Goal: Task Accomplishment & Management: Use online tool/utility

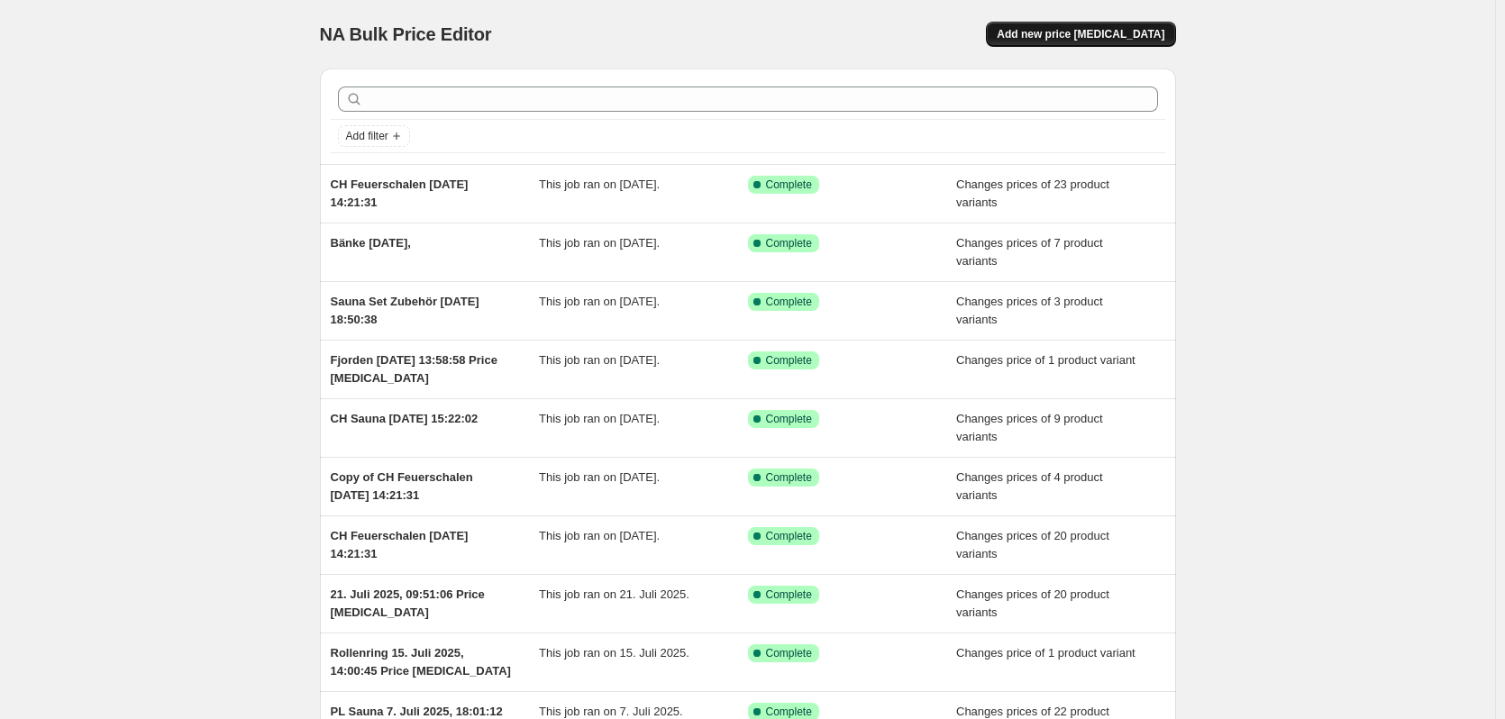
click at [1062, 41] on span "Add new price [MEDICAL_DATA]" at bounding box center [1081, 34] width 168 height 14
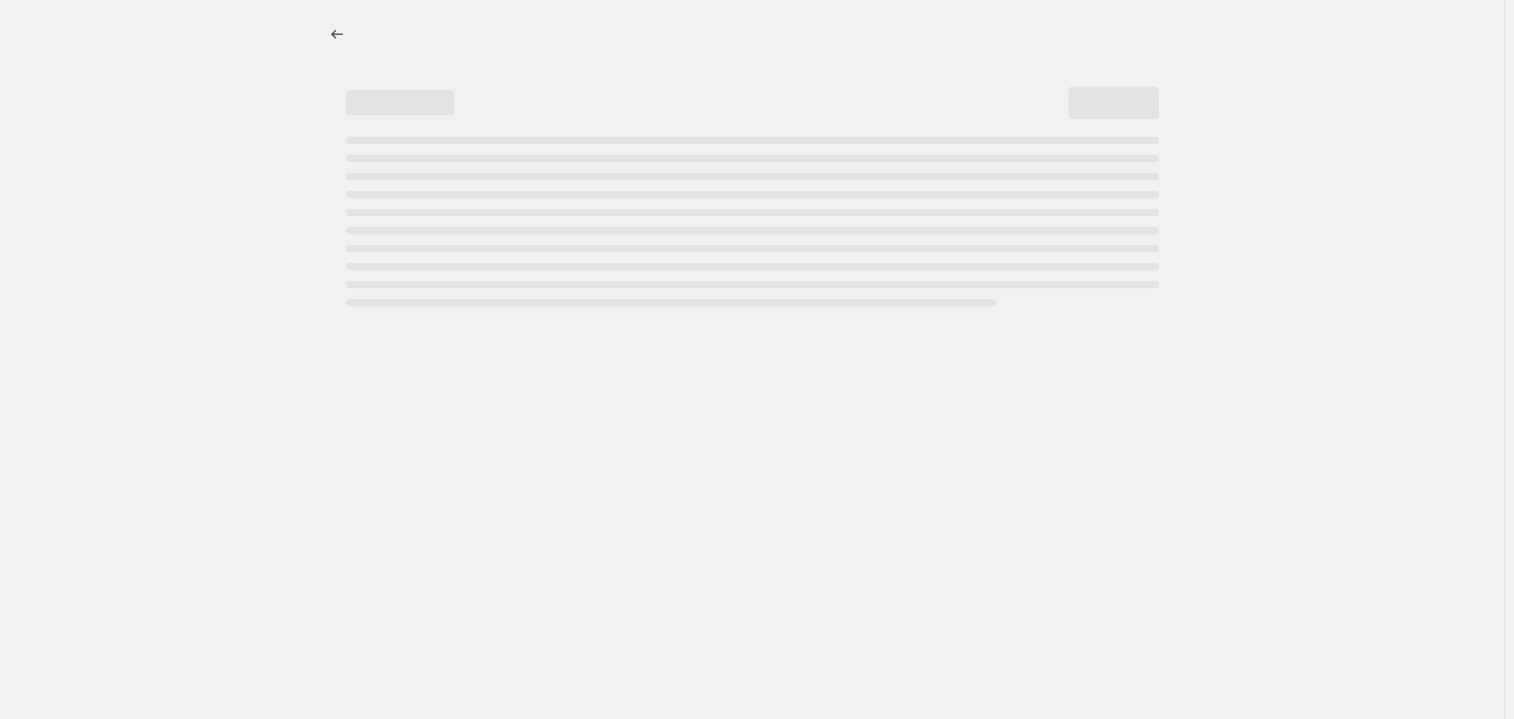
select select "percentage"
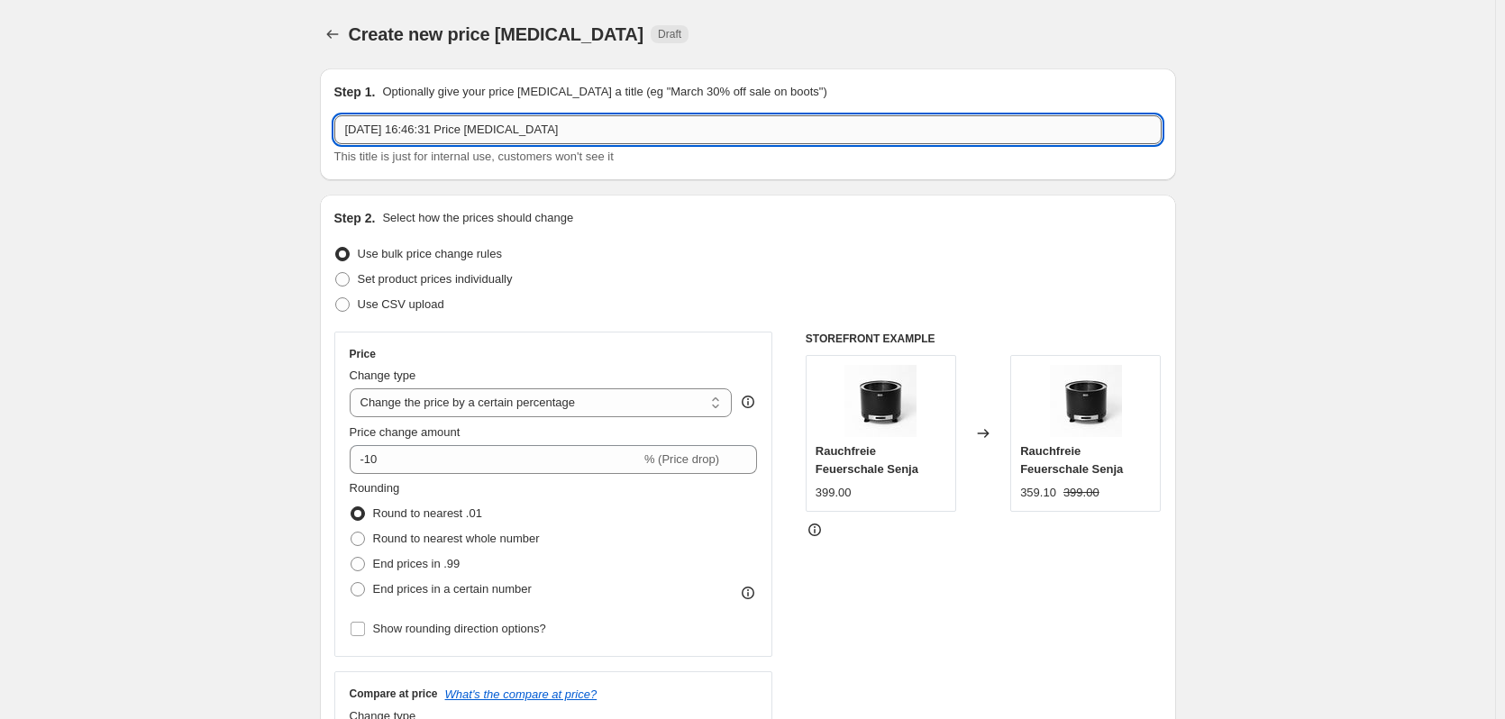
click at [348, 129] on input "[DATE] 16:46:31 Price [MEDICAL_DATA]" at bounding box center [747, 129] width 827 height 29
type input "CH premium [DATE] 16:46:31 Price [MEDICAL_DATA]"
click at [470, 276] on span "Set product prices individually" at bounding box center [435, 279] width 155 height 14
click at [336, 273] on input "Set product prices individually" at bounding box center [335, 272] width 1 height 1
radio input "true"
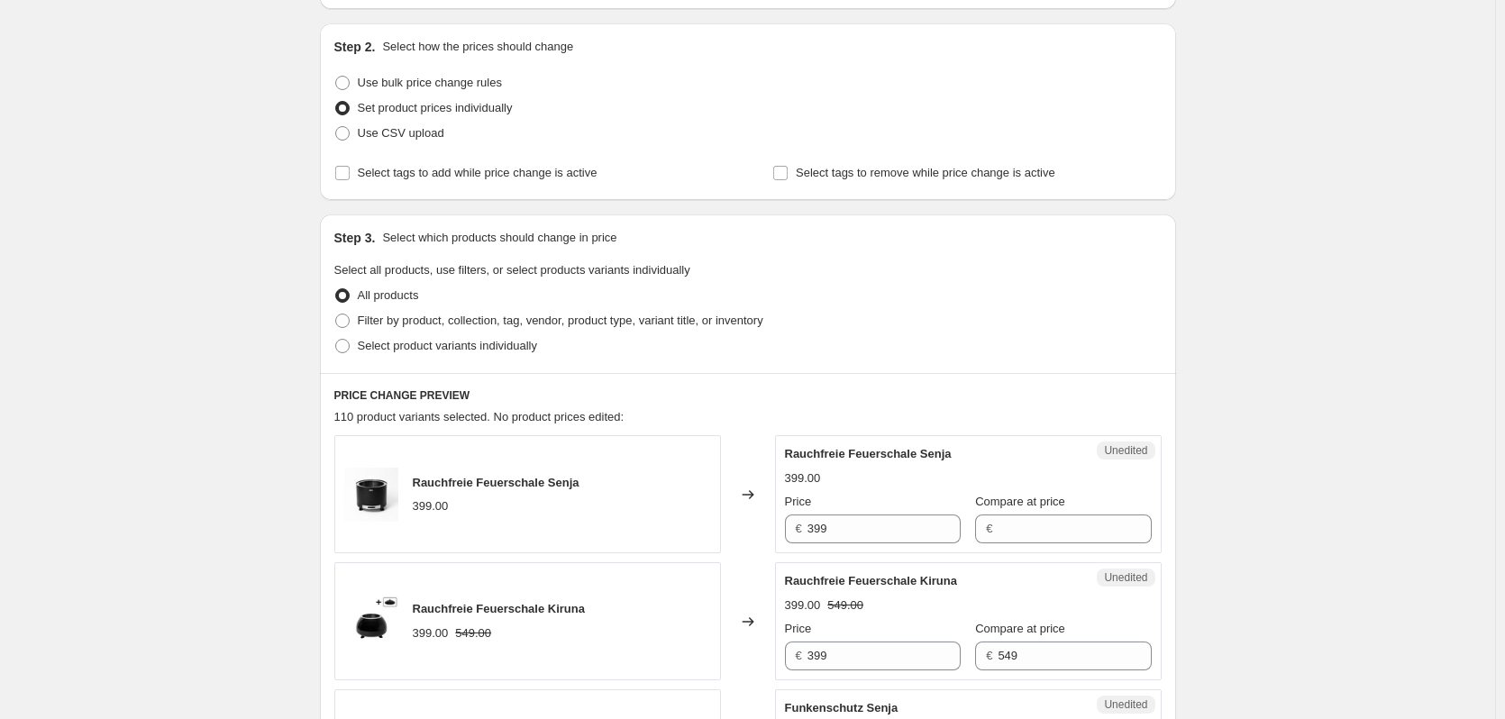
scroll to position [180, 0]
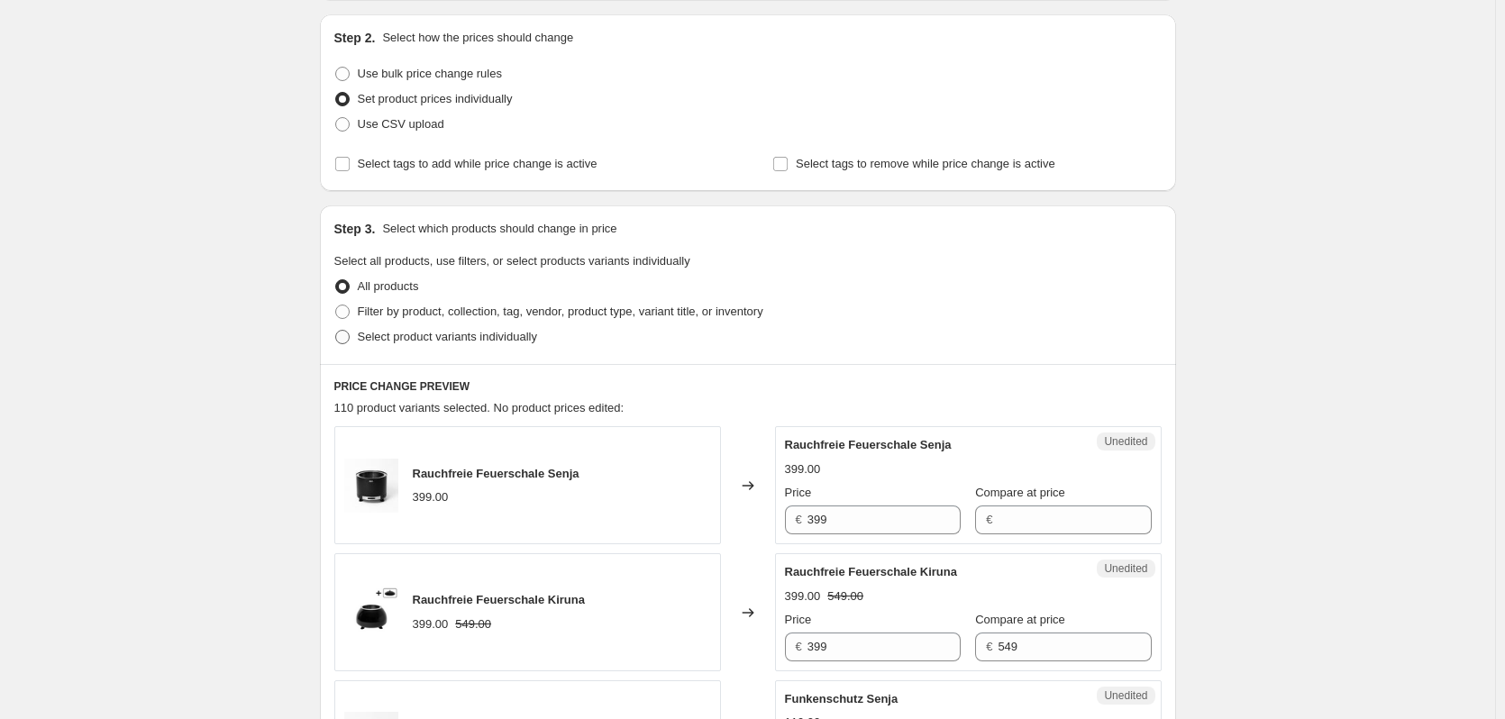
click at [398, 339] on span "Select product variants individually" at bounding box center [447, 337] width 179 height 14
click at [336, 331] on input "Select product variants individually" at bounding box center [335, 330] width 1 height 1
radio input "true"
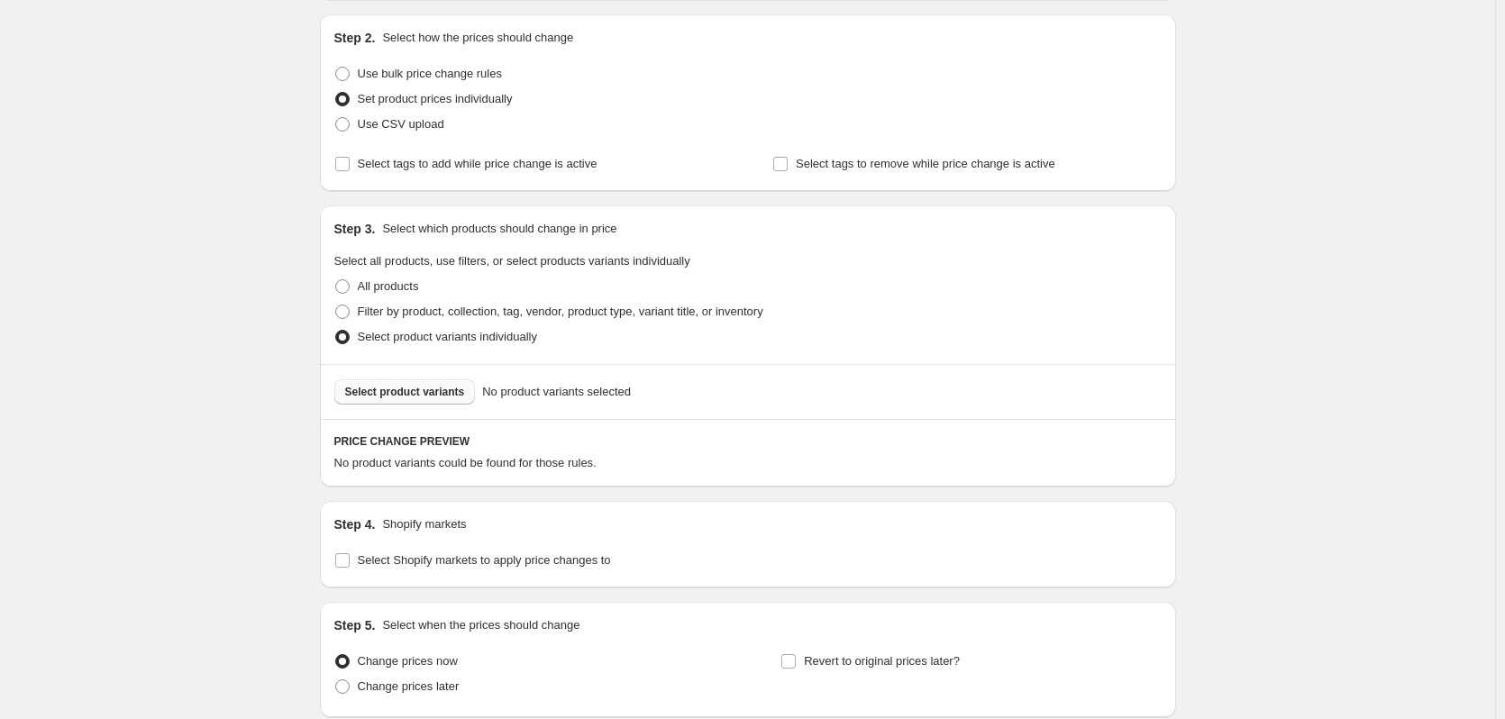
click at [384, 391] on span "Select product variants" at bounding box center [405, 392] width 120 height 14
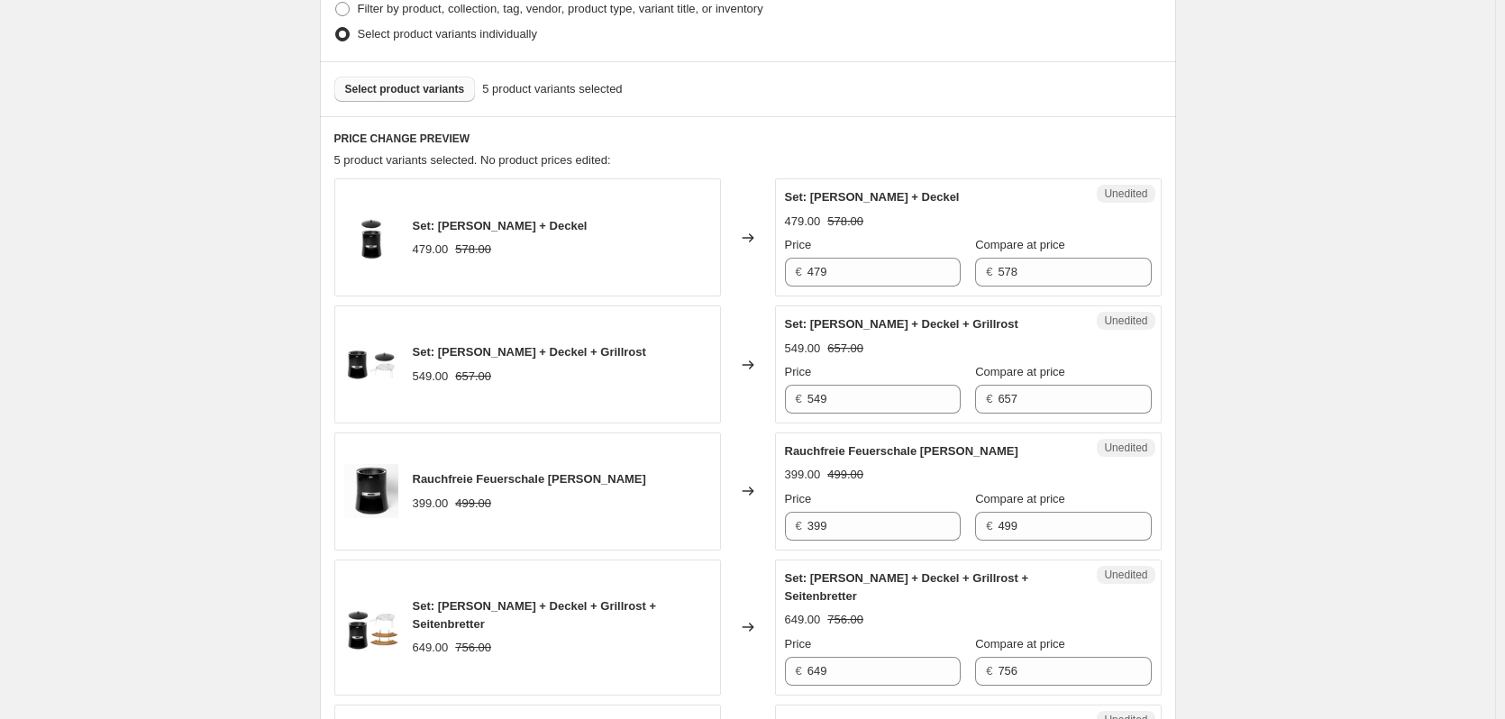
scroll to position [1038, 0]
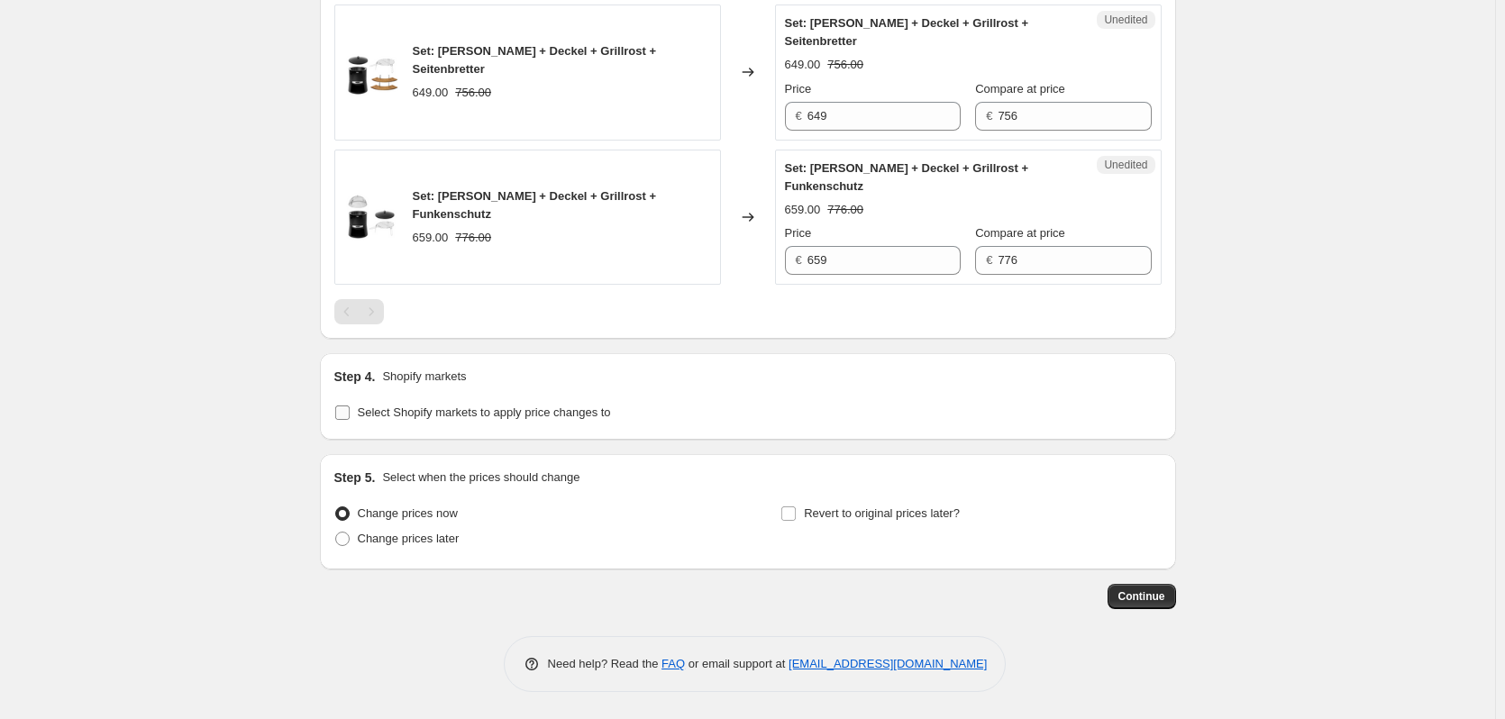
click at [416, 412] on span "Select Shopify markets to apply price changes to" at bounding box center [484, 413] width 253 height 14
click at [350, 412] on input "Select Shopify markets to apply price changes to" at bounding box center [342, 413] width 14 height 14
checkbox input "true"
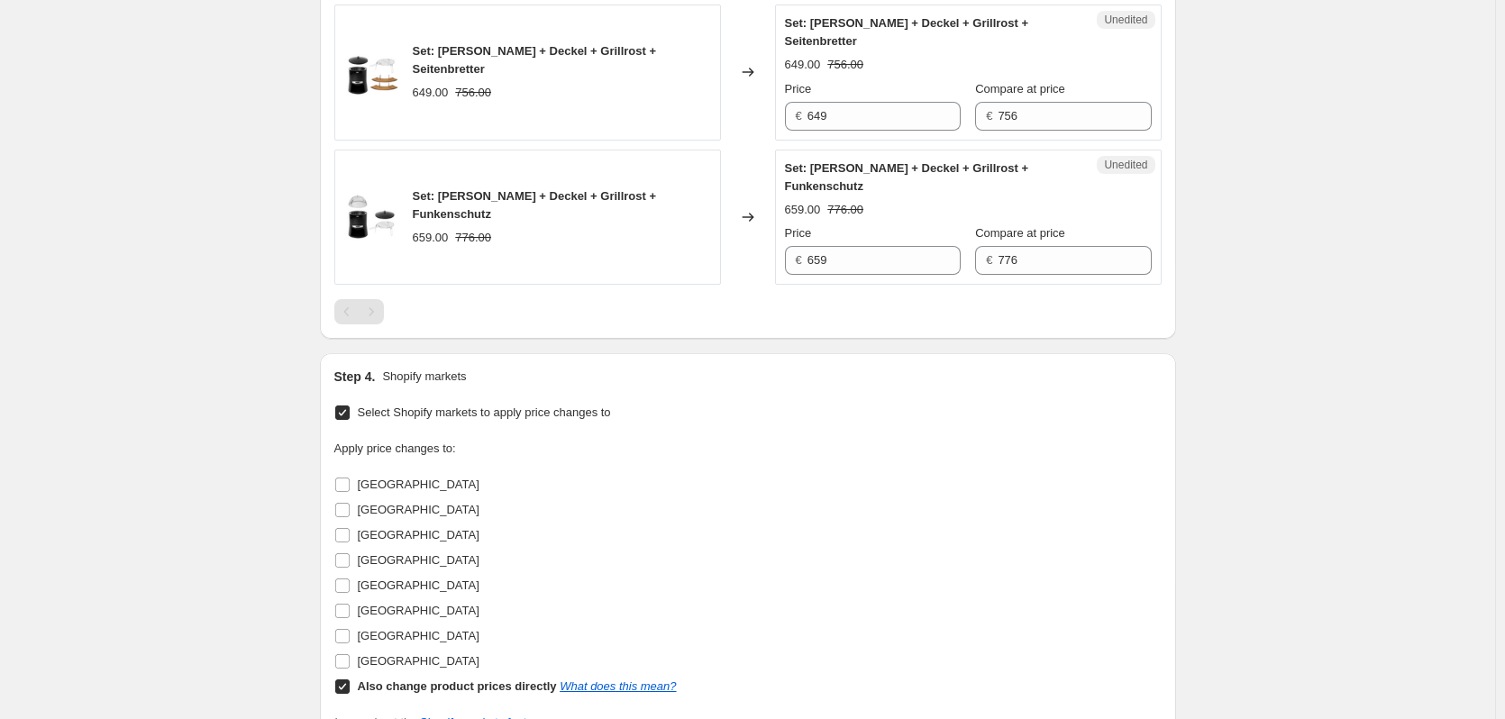
drag, startPoint x: 347, startPoint y: 688, endPoint x: 350, endPoint y: 676, distance: 12.0
click at [347, 687] on input "Also change product prices directly What does this mean?" at bounding box center [342, 687] width 14 height 14
checkbox input "false"
click at [351, 663] on span at bounding box center [342, 662] width 16 height 16
click at [350, 663] on input "[GEOGRAPHIC_DATA]" at bounding box center [342, 661] width 14 height 14
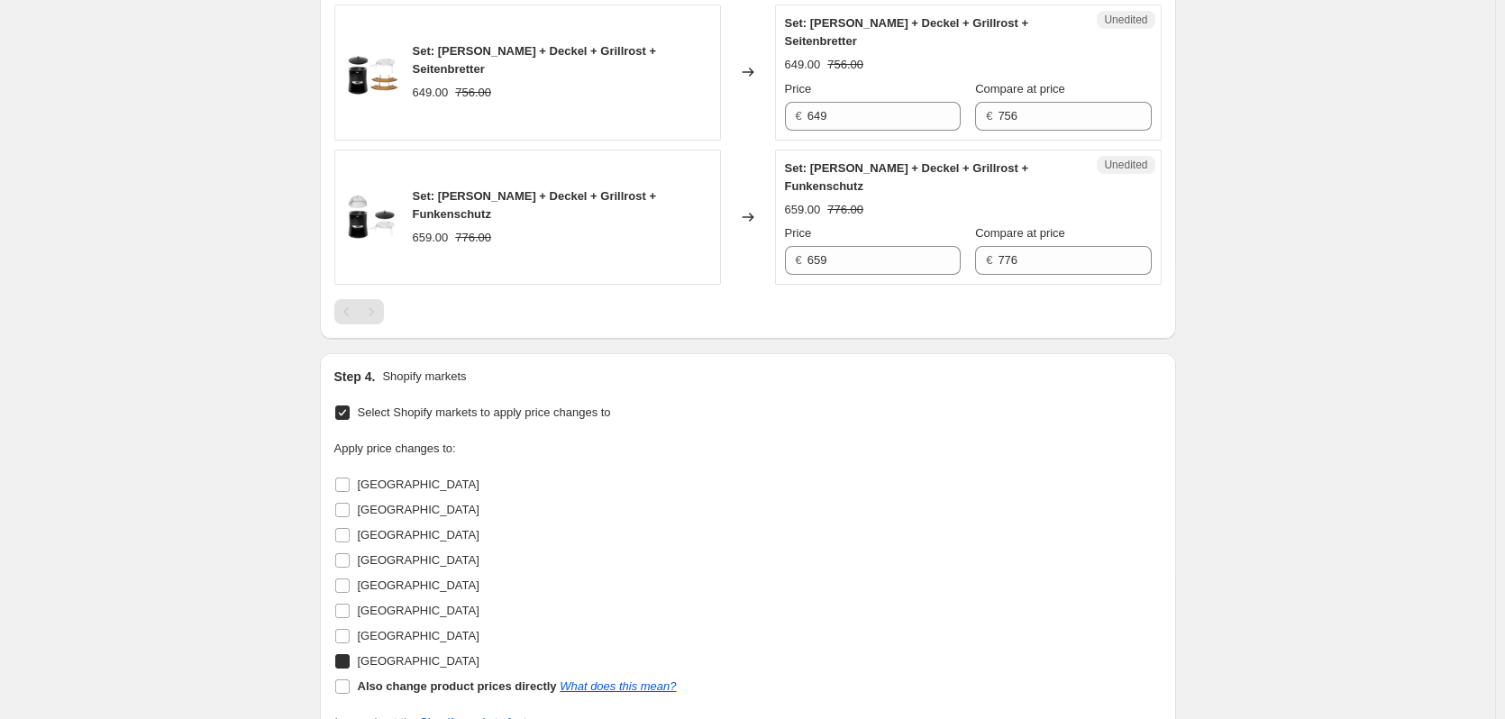
checkbox input "true"
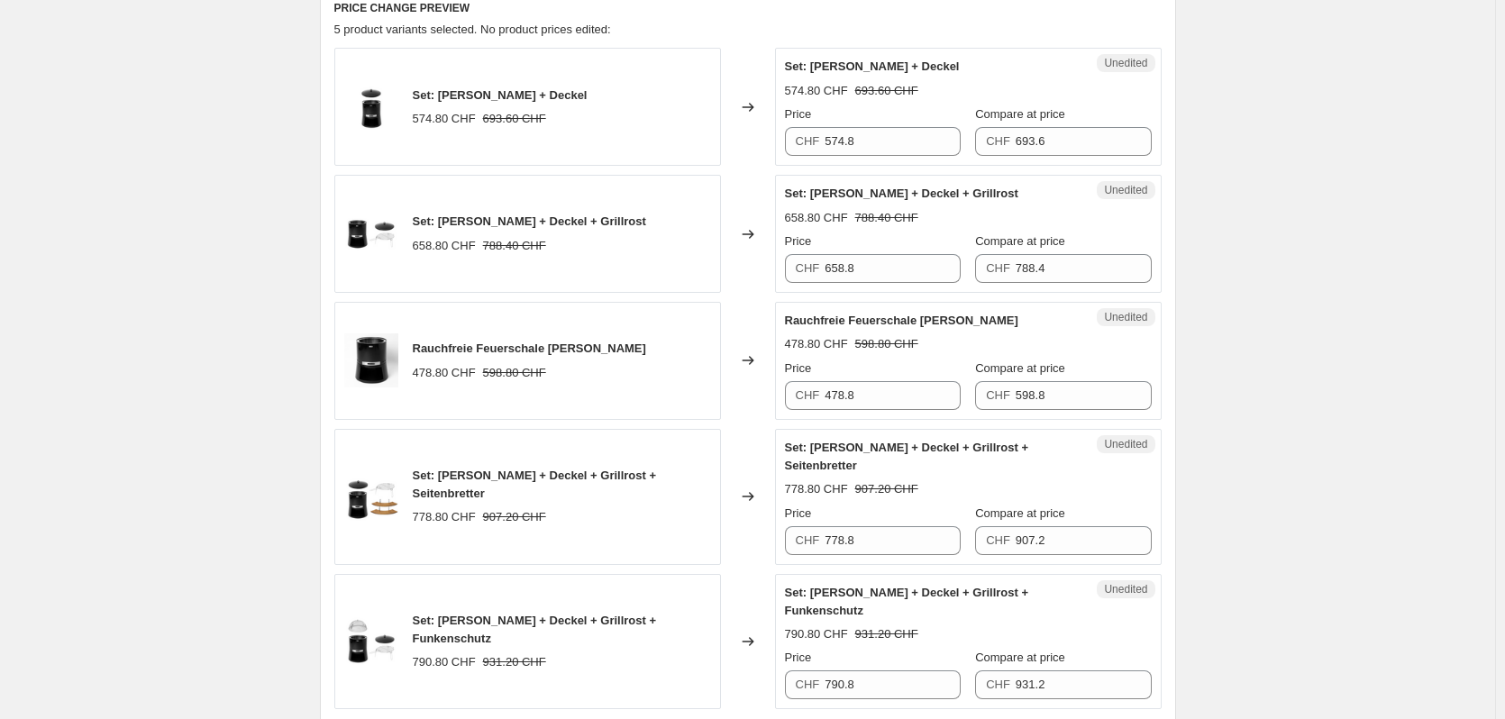
scroll to position [631, 0]
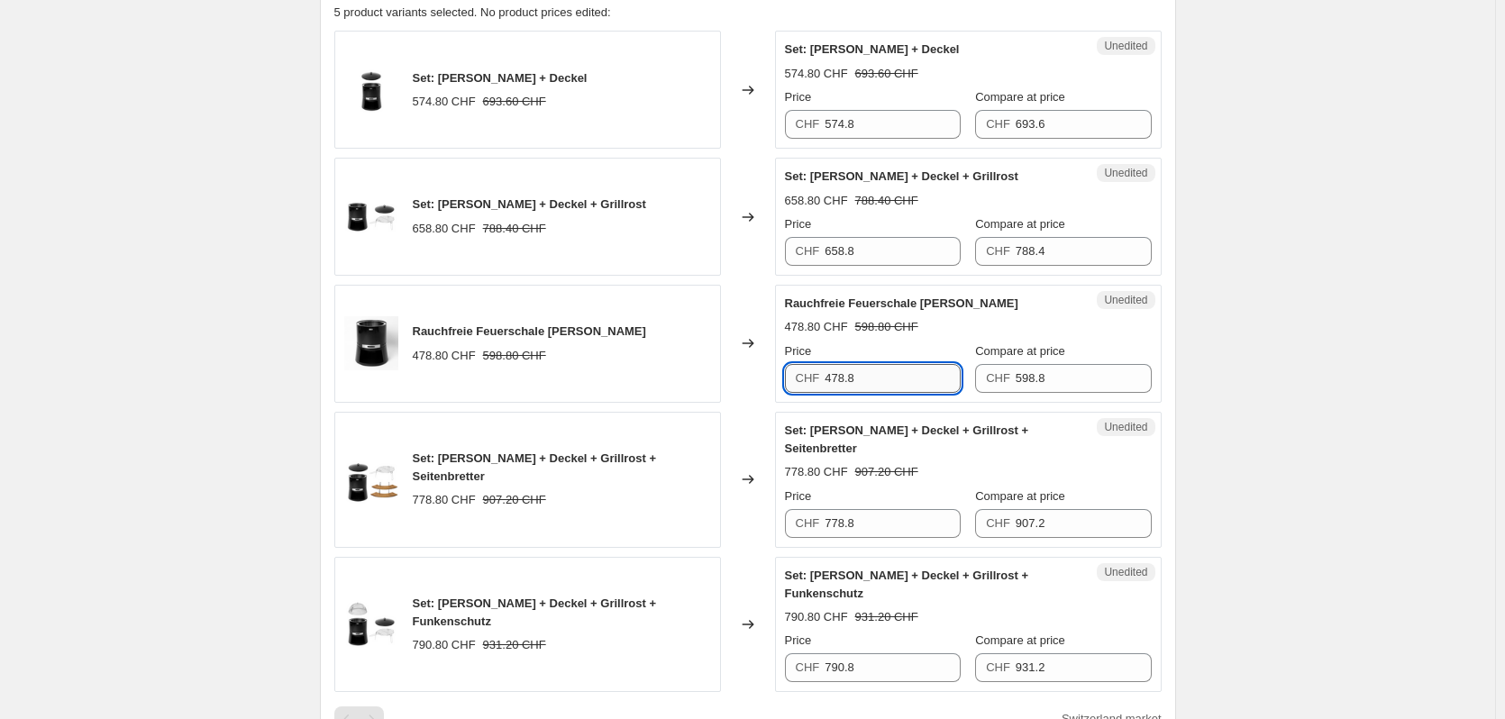
click at [881, 371] on input "478.8" at bounding box center [893, 378] width 136 height 29
type input "449"
click at [1067, 382] on input "598.8" at bounding box center [1084, 378] width 136 height 29
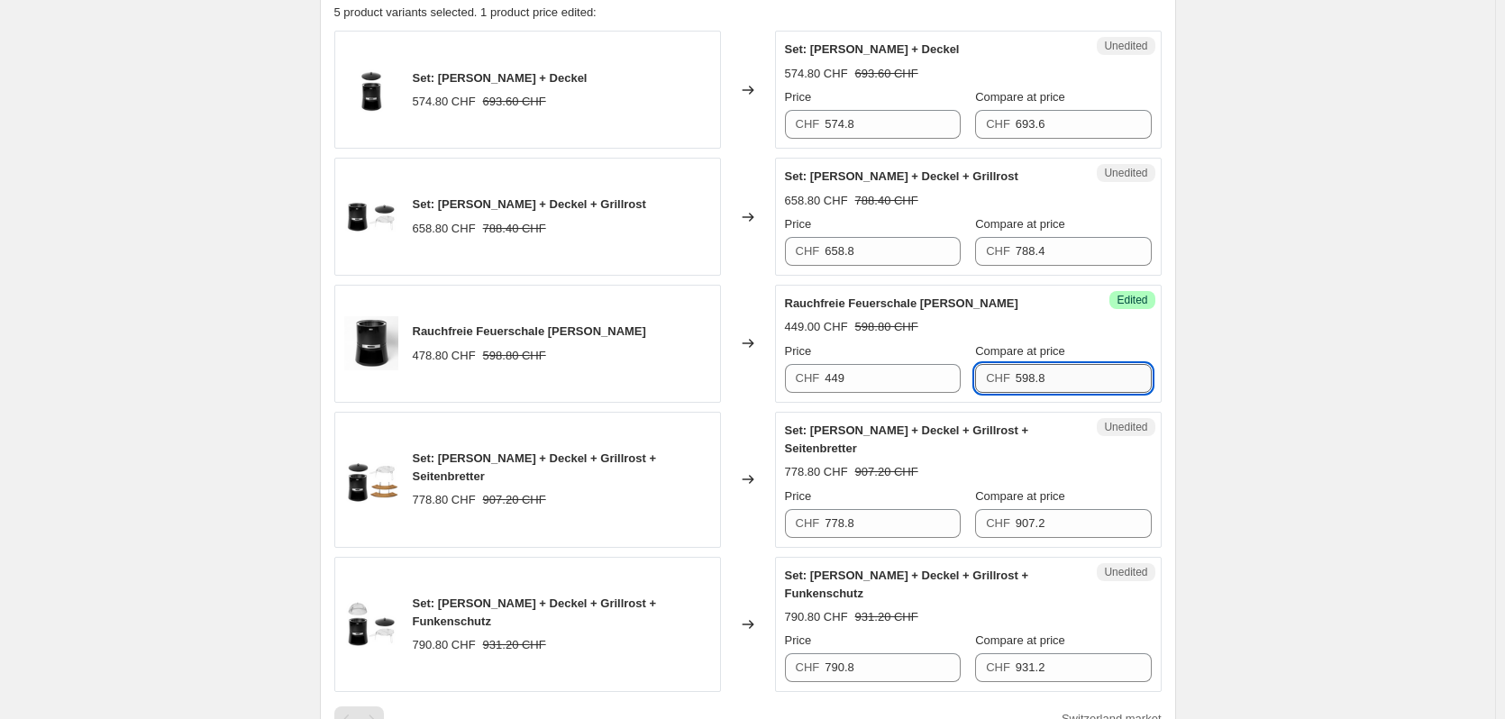
click at [1067, 382] on input "598.8" at bounding box center [1084, 378] width 136 height 29
type input "549"
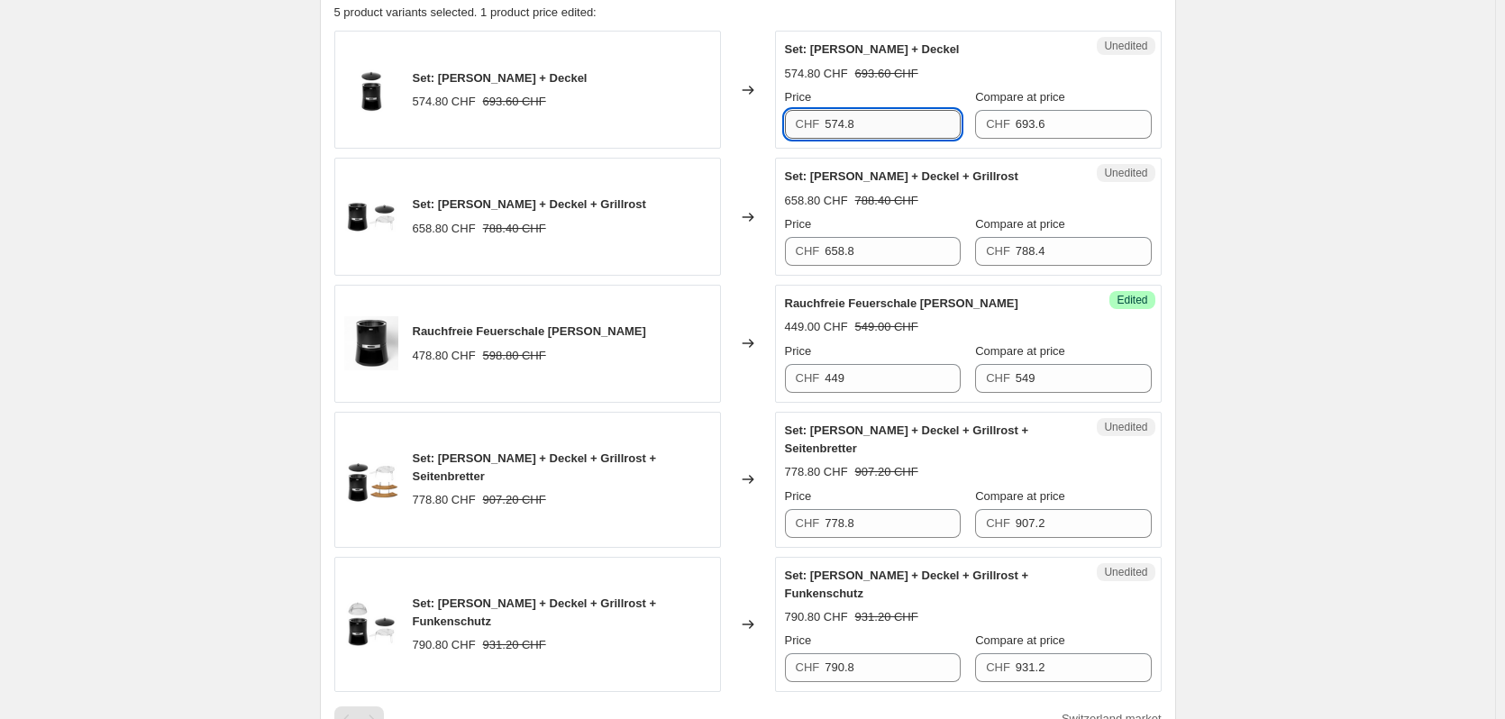
click at [911, 134] on input "574.8" at bounding box center [893, 124] width 136 height 29
click at [891, 127] on input "574.8" at bounding box center [893, 124] width 136 height 29
type input "529"
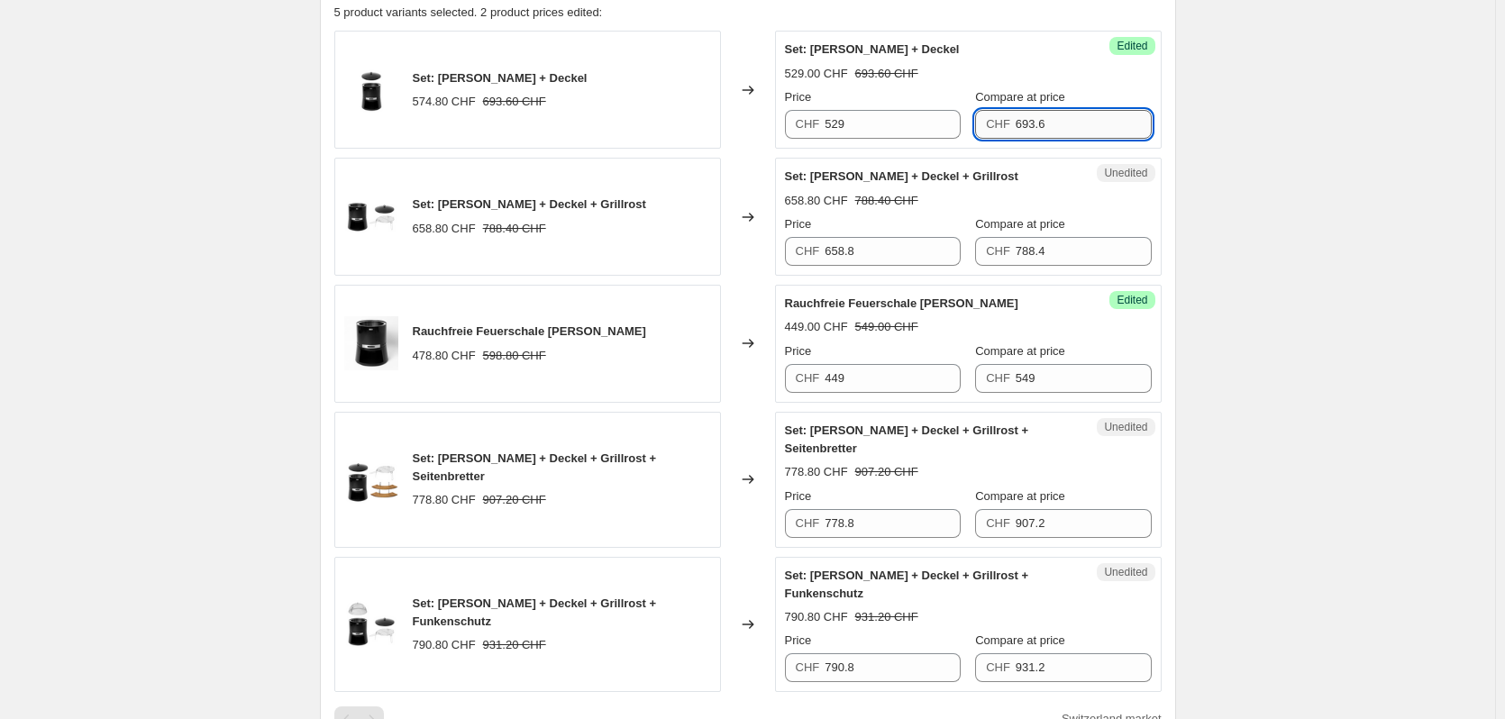
click at [1049, 123] on input "693.6" at bounding box center [1084, 124] width 136 height 29
type input "629"
click at [901, 253] on input "658.8" at bounding box center [893, 251] width 136 height 29
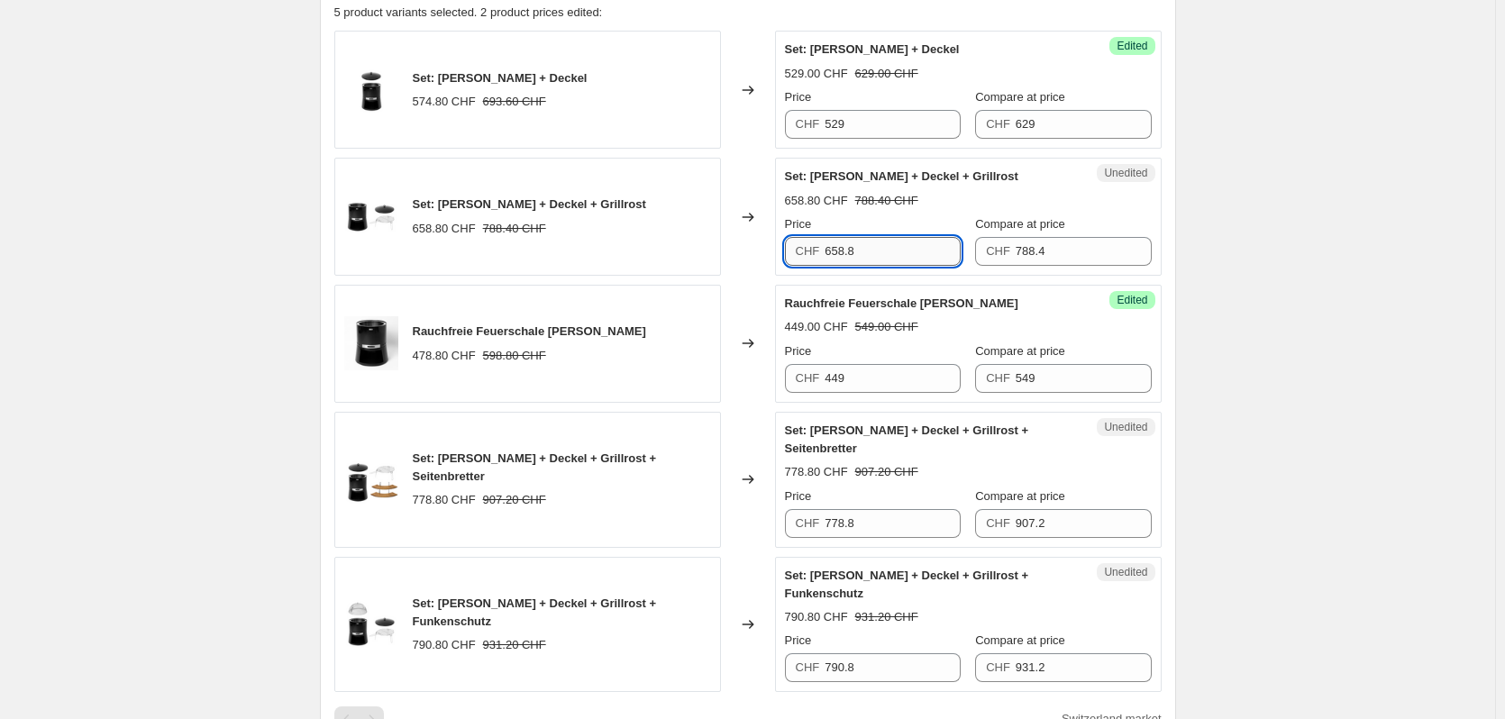
click at [901, 253] on input "658.8" at bounding box center [893, 251] width 136 height 29
click at [944, 254] on input "658.8" at bounding box center [893, 251] width 136 height 29
type input "599"
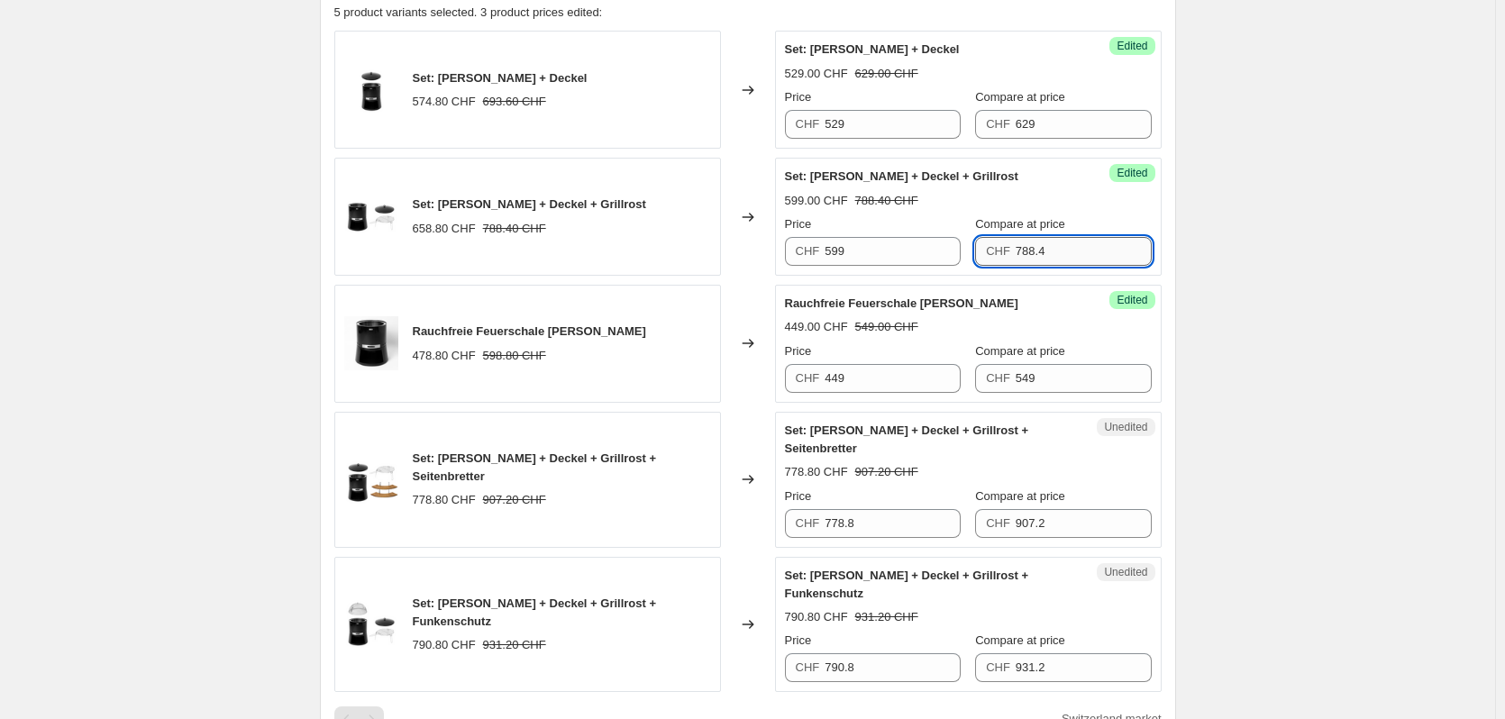
click at [1085, 245] on input "788.4" at bounding box center [1084, 251] width 136 height 29
type input "709"
click at [1057, 187] on div "Set: [PERSON_NAME] + Deckel + Grillrost 599.00 CHF 788.40 CHF Price CHF 599 Com…" at bounding box center [968, 217] width 367 height 98
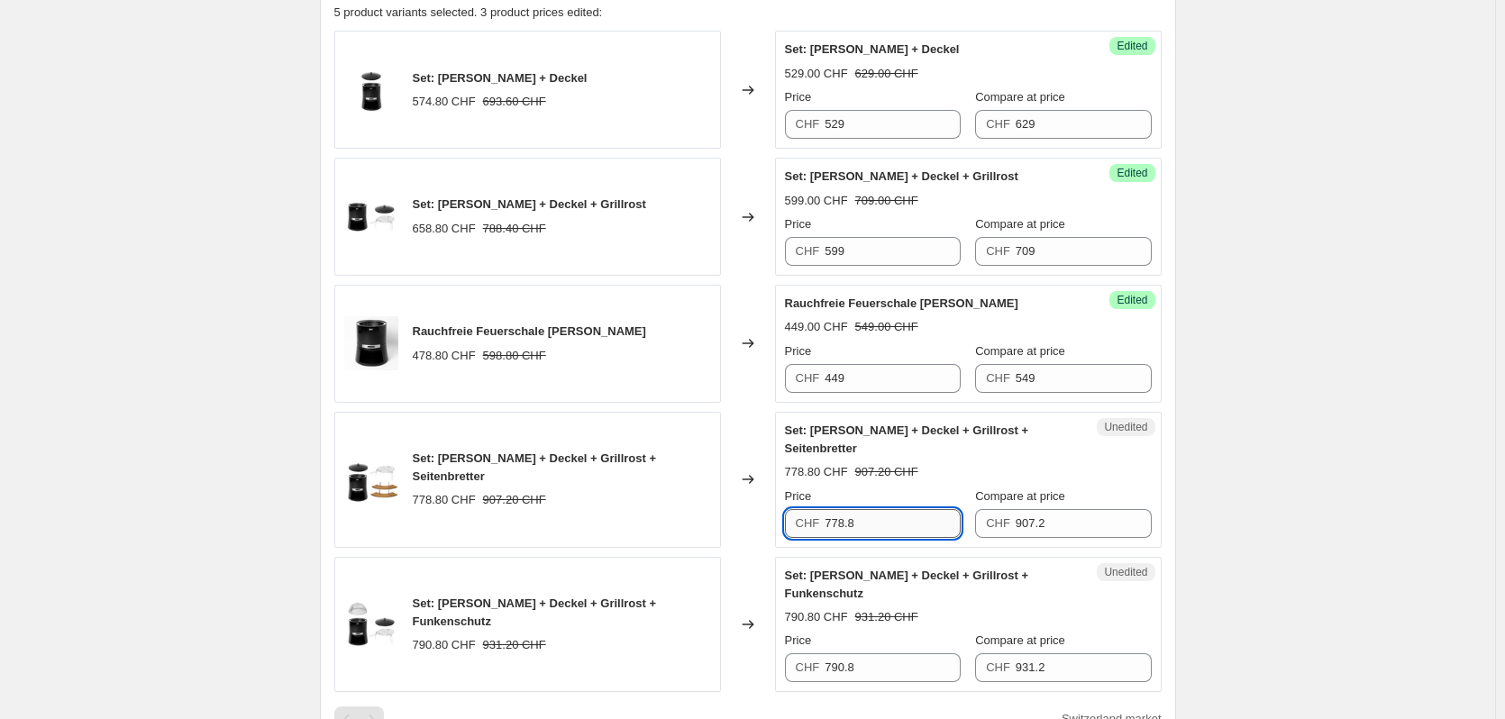
click at [893, 509] on input "778.8" at bounding box center [893, 523] width 136 height 29
type input "699"
click at [1083, 513] on input "907.2" at bounding box center [1084, 523] width 136 height 29
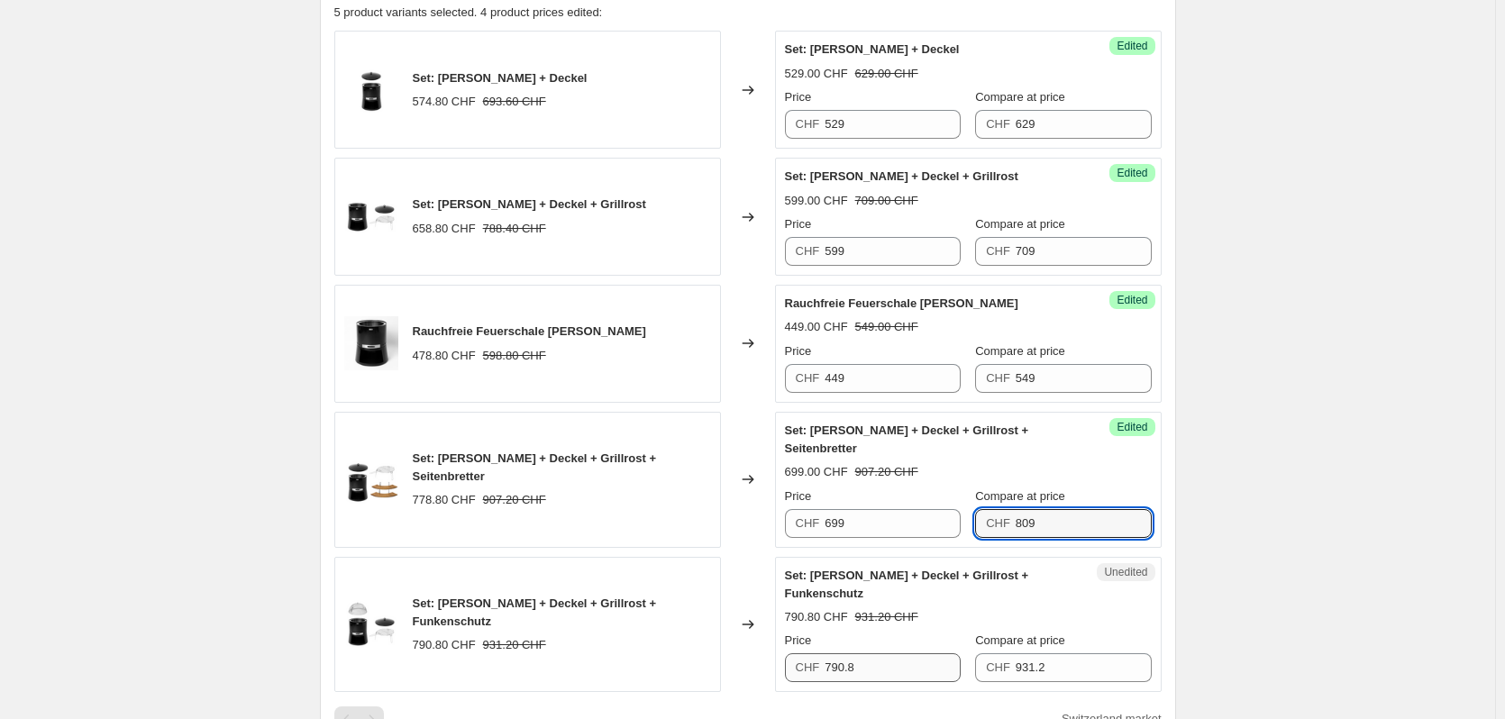
type input "809"
click at [928, 654] on input "790.8" at bounding box center [893, 668] width 136 height 29
click at [896, 654] on input "790.8" at bounding box center [893, 668] width 136 height 29
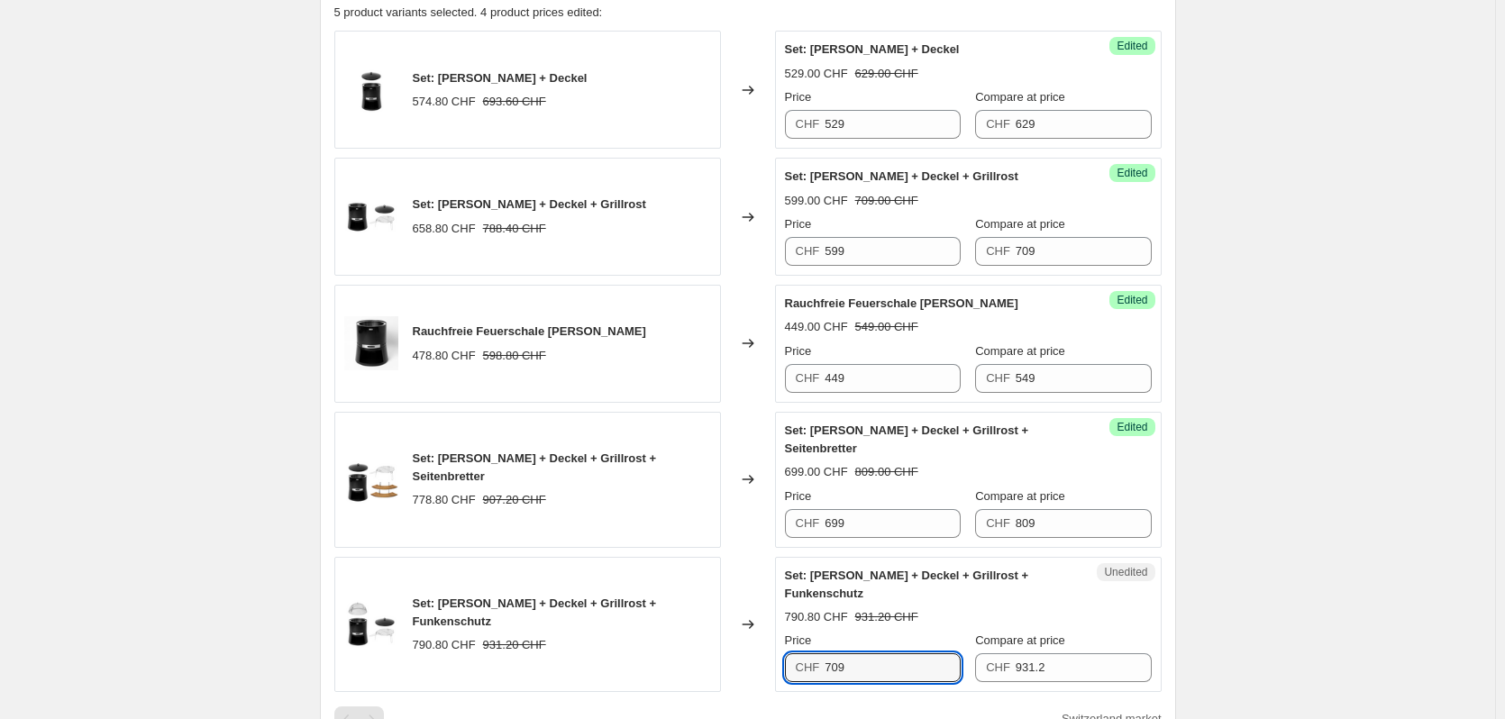
type input "709"
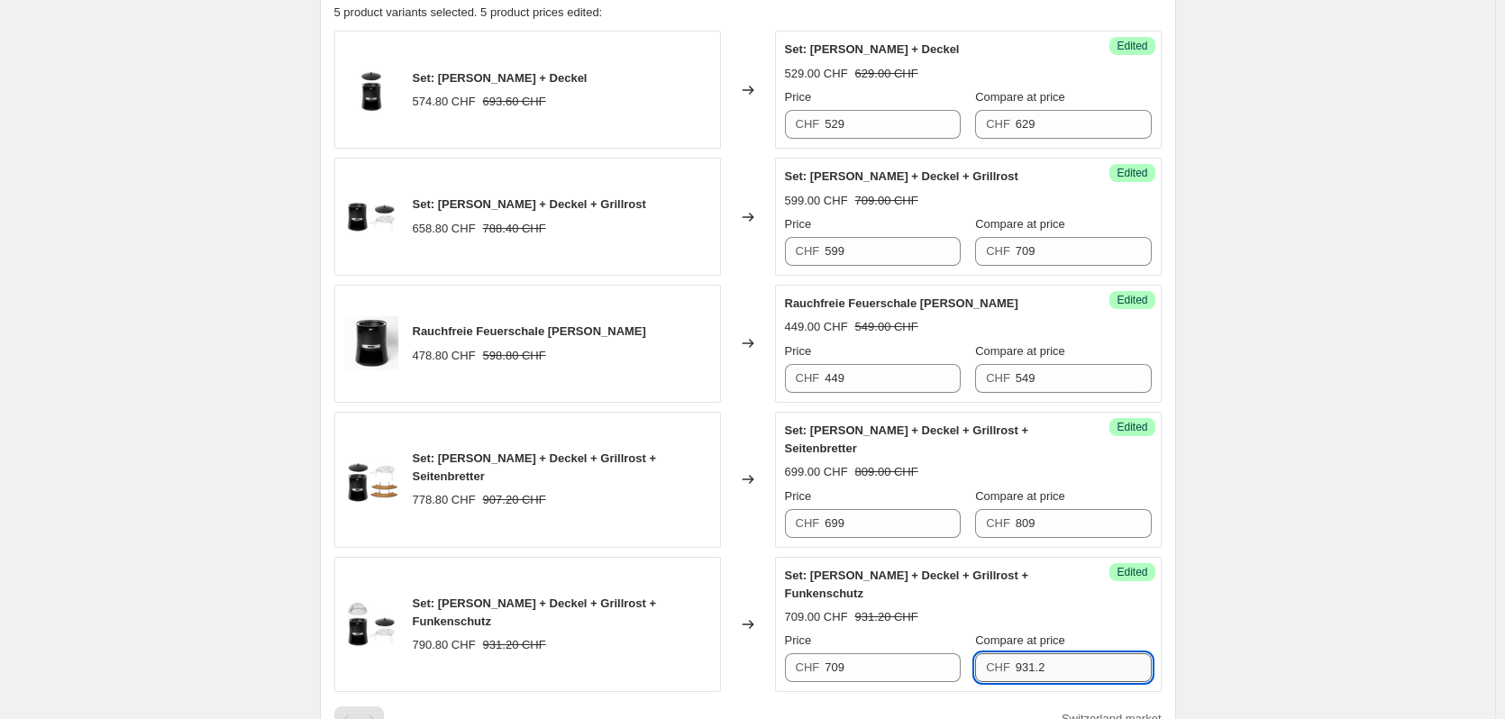
click at [1073, 654] on input "931.2" at bounding box center [1084, 668] width 136 height 29
type input "829"
click at [1096, 608] on div "709.00 CHF 931.20 CHF" at bounding box center [968, 617] width 367 height 18
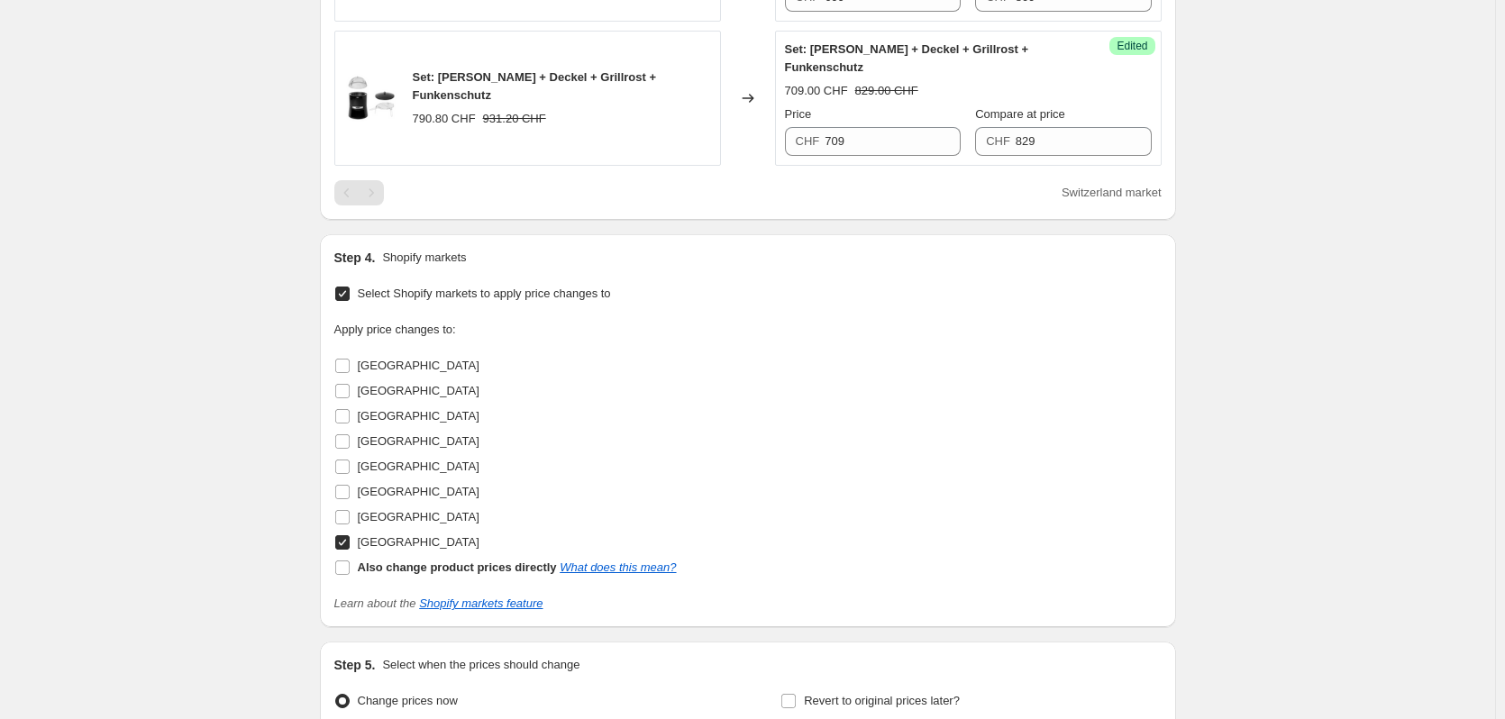
scroll to position [1309, 0]
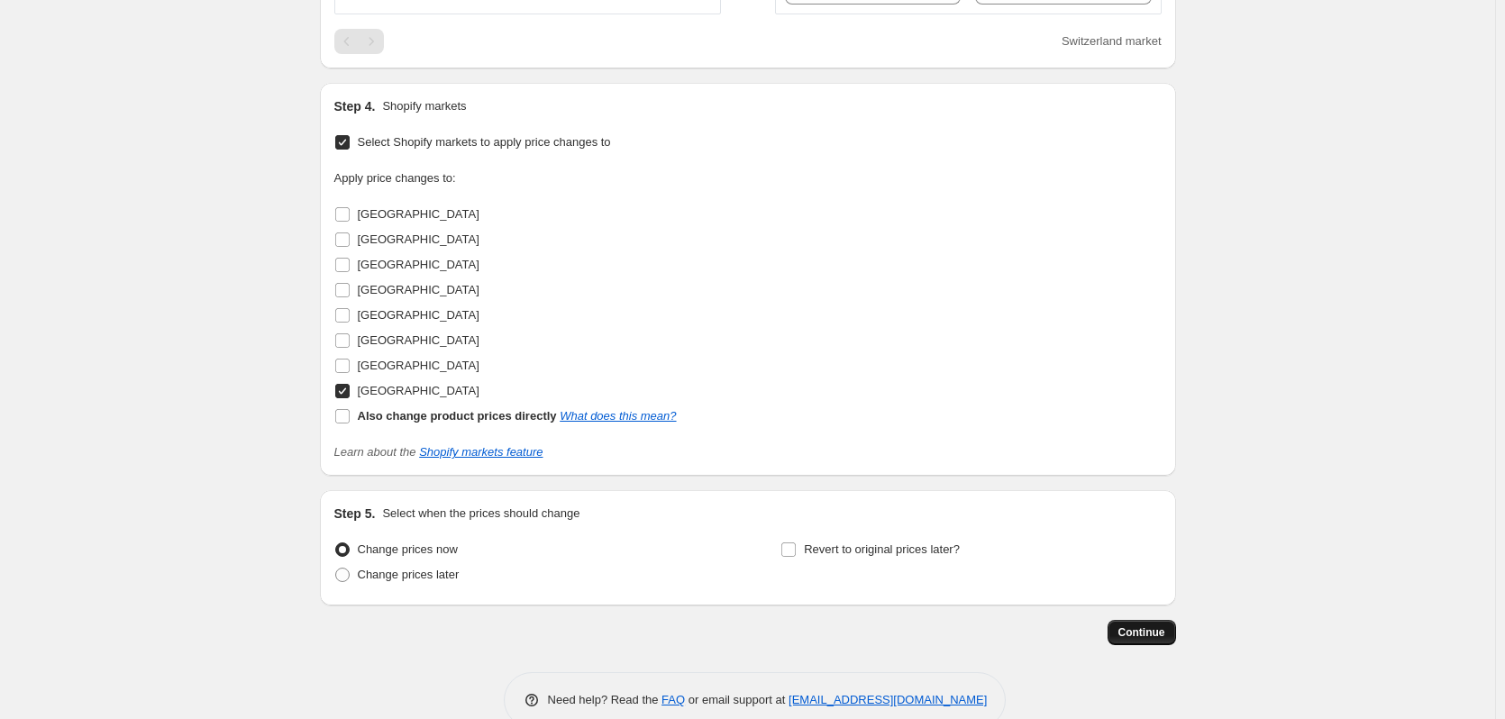
click at [1156, 620] on button "Continue" at bounding box center [1142, 632] width 69 height 25
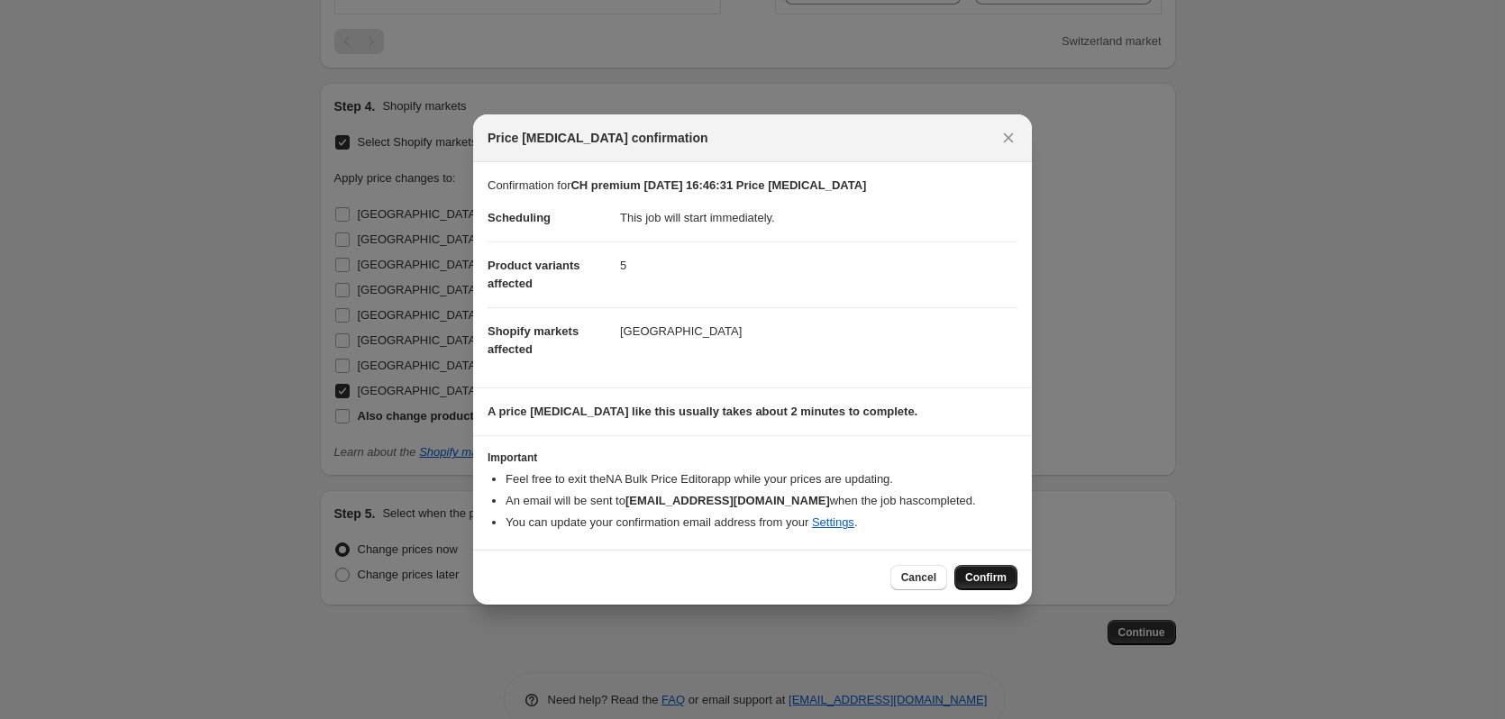
click at [1005, 569] on button "Confirm" at bounding box center [986, 577] width 63 height 25
